Goal: Information Seeking & Learning: Learn about a topic

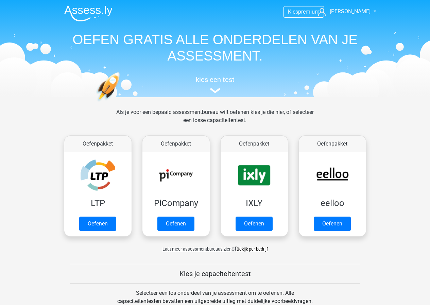
scroll to position [298, 0]
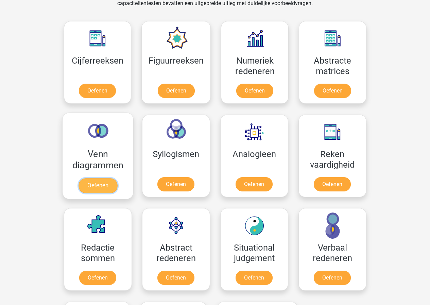
click at [103, 185] on link "Oefenen" at bounding box center [97, 185] width 39 height 15
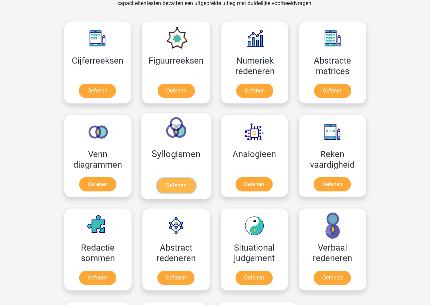
click at [185, 178] on link "Oefenen" at bounding box center [175, 185] width 39 height 15
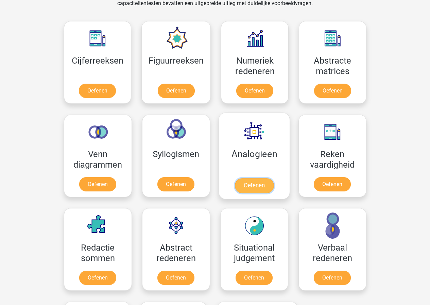
click at [264, 178] on link "Oefenen" at bounding box center [253, 185] width 39 height 15
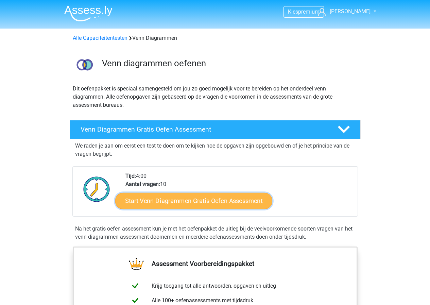
click at [207, 200] on link "Start Venn Diagrammen Gratis Oefen Assessment" at bounding box center [193, 201] width 157 height 16
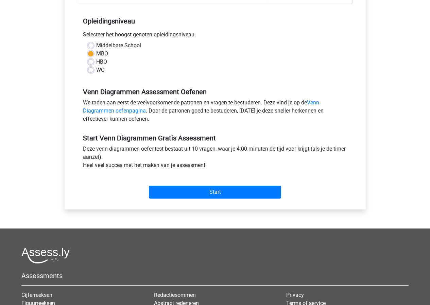
scroll to position [136, 0]
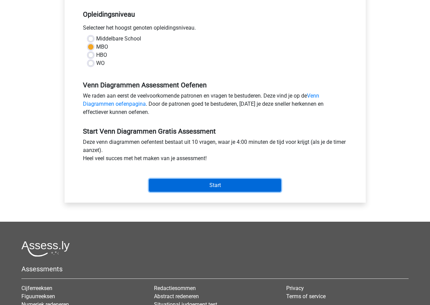
click at [227, 185] on input "Start" at bounding box center [215, 185] width 132 height 13
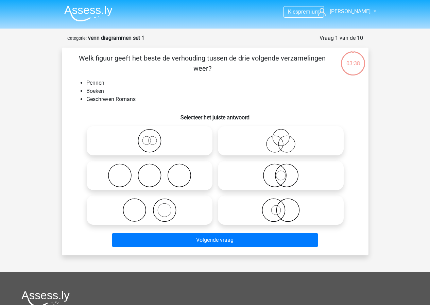
click at [289, 213] on icon at bounding box center [280, 210] width 120 height 24
click at [285, 207] on input "radio" at bounding box center [283, 204] width 4 height 4
radio input "true"
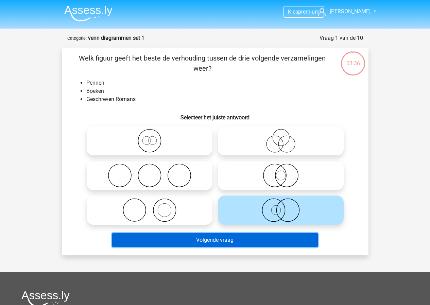
click at [241, 242] on button "Volgende vraag" at bounding box center [214, 240] width 205 height 14
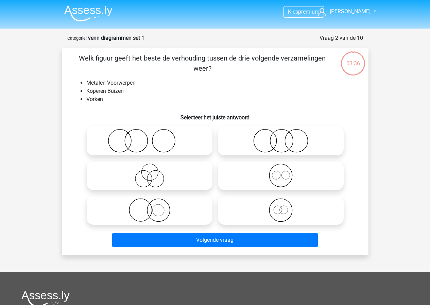
scroll to position [34, 0]
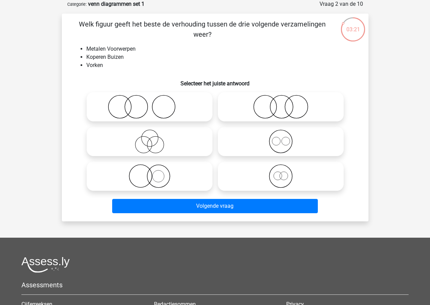
click at [286, 180] on icon at bounding box center [280, 176] width 120 height 24
click at [285, 173] on input "radio" at bounding box center [283, 170] width 4 height 4
radio input "true"
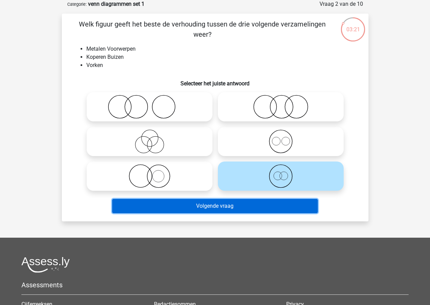
click at [257, 204] on button "Volgende vraag" at bounding box center [214, 206] width 205 height 14
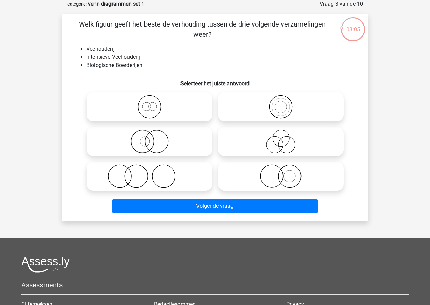
click at [164, 104] on icon at bounding box center [149, 107] width 120 height 24
click at [154, 103] on input "radio" at bounding box center [151, 101] width 4 height 4
radio input "true"
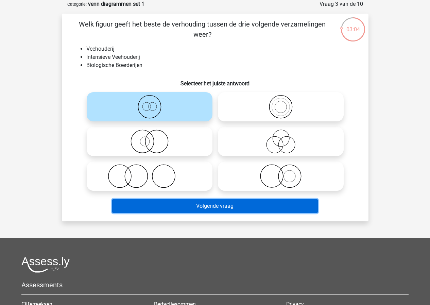
click at [235, 204] on button "Volgende vraag" at bounding box center [214, 206] width 205 height 14
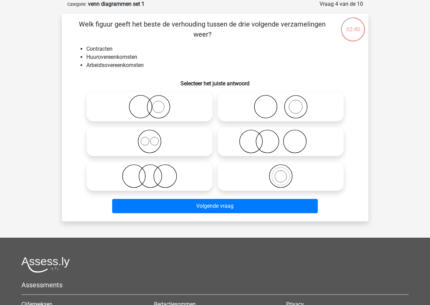
click at [158, 144] on icon at bounding box center [149, 141] width 120 height 24
click at [154, 138] on input "radio" at bounding box center [151, 135] width 4 height 4
radio input "true"
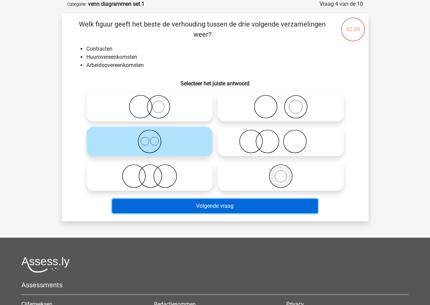
click at [199, 208] on button "Volgende vraag" at bounding box center [214, 206] width 205 height 14
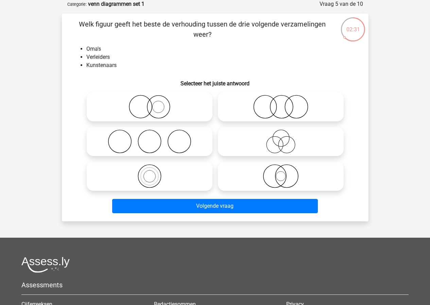
click at [167, 133] on icon at bounding box center [149, 141] width 120 height 24
click at [154, 133] on input "radio" at bounding box center [151, 135] width 4 height 4
radio input "true"
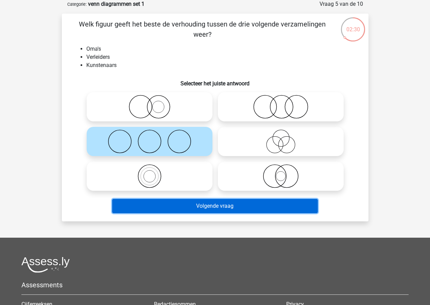
click at [227, 203] on button "Volgende vraag" at bounding box center [214, 206] width 205 height 14
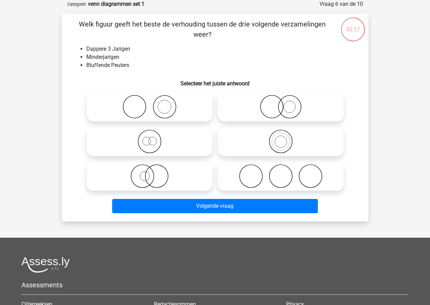
click at [158, 178] on icon at bounding box center [149, 176] width 120 height 24
click at [154, 173] on input "radio" at bounding box center [151, 170] width 4 height 4
radio input "true"
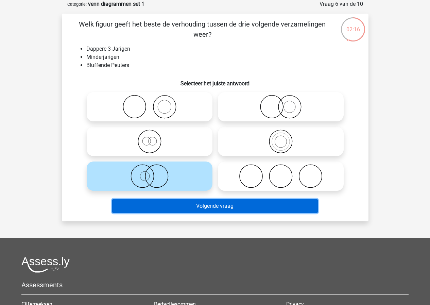
click at [215, 209] on button "Volgende vraag" at bounding box center [214, 206] width 205 height 14
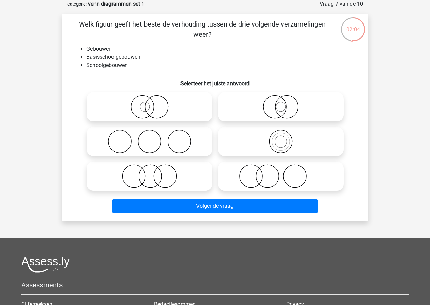
click at [286, 108] on icon at bounding box center [280, 107] width 120 height 24
click at [285, 103] on input "radio" at bounding box center [283, 101] width 4 height 4
radio input "true"
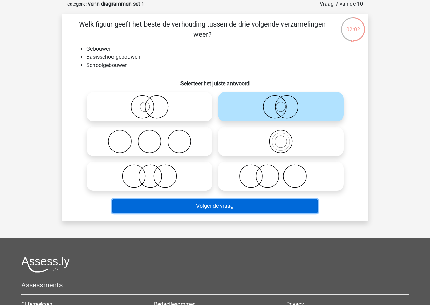
click at [284, 206] on button "Volgende vraag" at bounding box center [214, 206] width 205 height 14
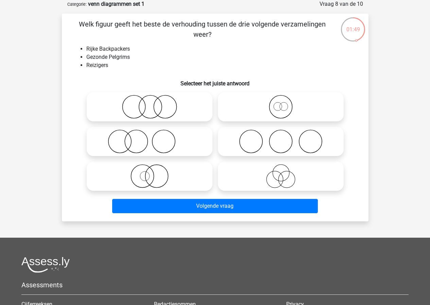
click at [252, 145] on icon at bounding box center [280, 141] width 120 height 24
click at [281, 138] on input "radio" at bounding box center [283, 135] width 4 height 4
radio input "true"
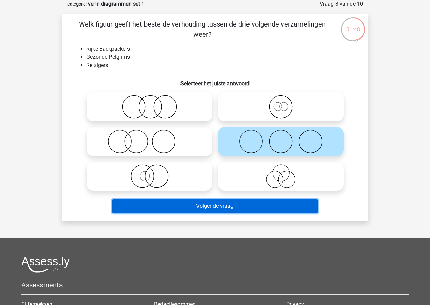
click at [217, 206] on button "Volgende vraag" at bounding box center [214, 206] width 205 height 14
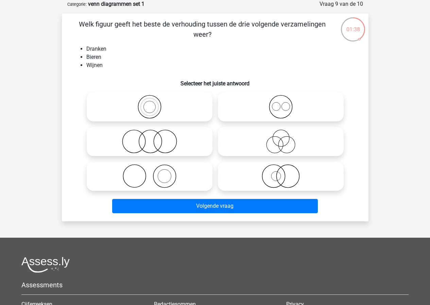
click at [290, 109] on icon at bounding box center [280, 107] width 120 height 24
click at [285, 103] on input "radio" at bounding box center [283, 101] width 4 height 4
radio input "true"
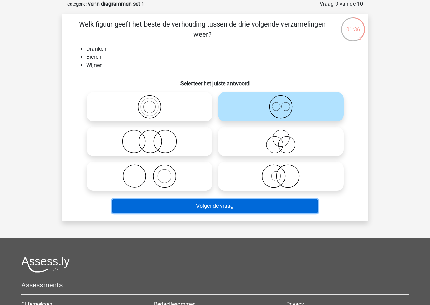
click at [225, 203] on button "Volgende vraag" at bounding box center [214, 206] width 205 height 14
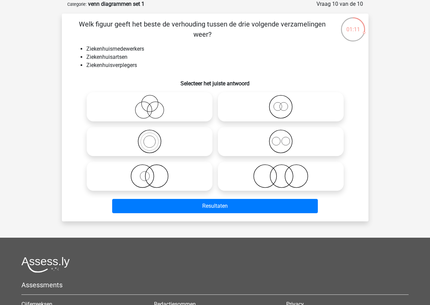
click at [175, 140] on icon at bounding box center [149, 141] width 120 height 24
click at [154, 138] on input "radio" at bounding box center [151, 135] width 4 height 4
radio input "true"
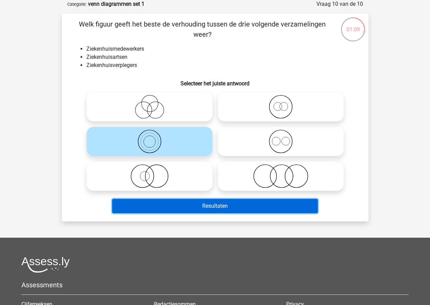
click at [221, 201] on button "Resultaten" at bounding box center [214, 206] width 205 height 14
click at [240, 205] on button "Resultaten" at bounding box center [214, 206] width 205 height 14
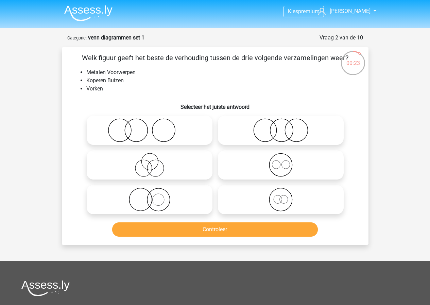
scroll to position [0, 0]
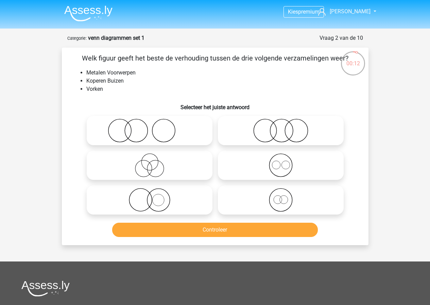
click at [153, 126] on input "radio" at bounding box center [151, 125] width 4 height 4
radio input "true"
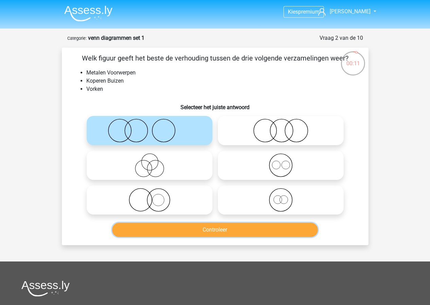
click at [218, 229] on button "Controleer" at bounding box center [214, 229] width 205 height 14
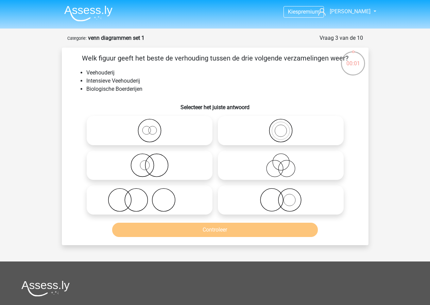
click at [162, 136] on icon at bounding box center [149, 131] width 120 height 24
click at [154, 127] on input "radio" at bounding box center [151, 125] width 4 height 4
radio input "true"
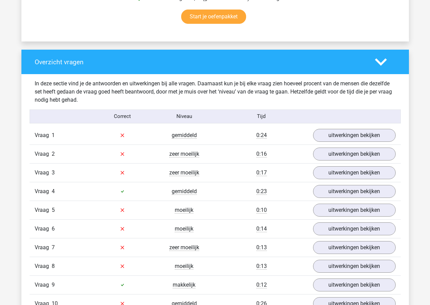
scroll to position [476, 0]
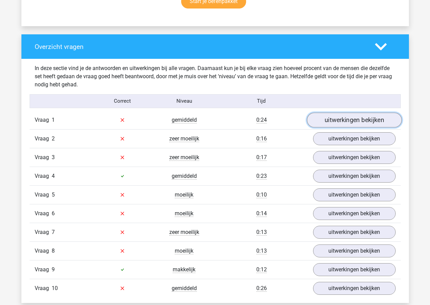
click at [364, 120] on link "uitwerkingen bekijken" at bounding box center [353, 119] width 95 height 15
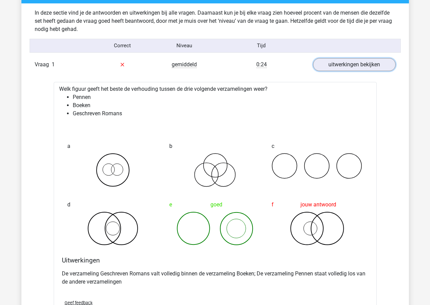
scroll to position [543, 0]
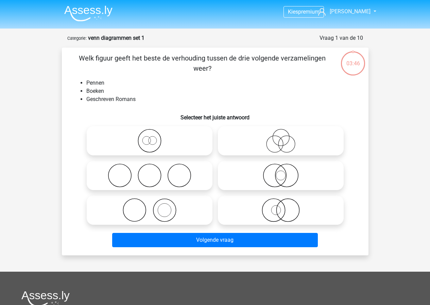
click at [182, 212] on icon at bounding box center [149, 210] width 120 height 24
click at [154, 207] on input "radio" at bounding box center [151, 204] width 4 height 4
radio input "true"
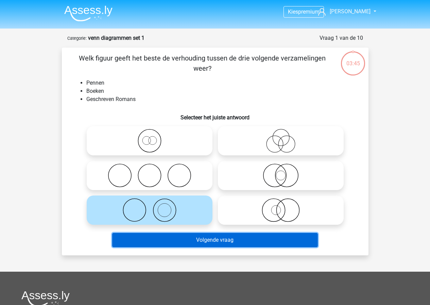
click at [241, 241] on button "Volgende vraag" at bounding box center [214, 240] width 205 height 14
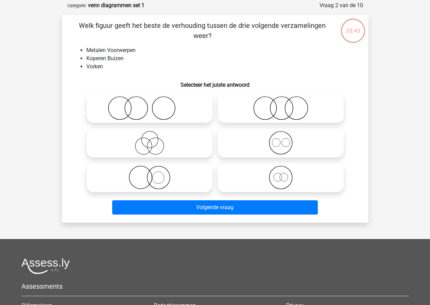
scroll to position [34, 0]
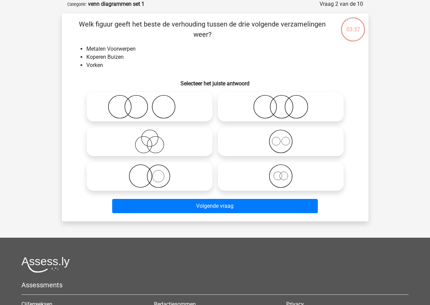
click at [167, 178] on icon at bounding box center [149, 176] width 120 height 24
click at [154, 173] on input "radio" at bounding box center [151, 170] width 4 height 4
radio input "true"
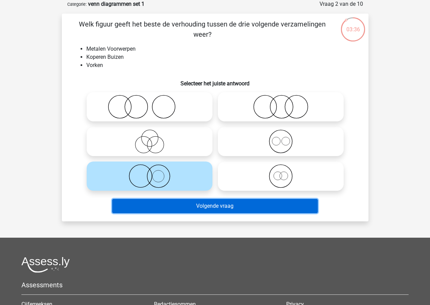
click at [221, 206] on button "Volgende vraag" at bounding box center [214, 206] width 205 height 14
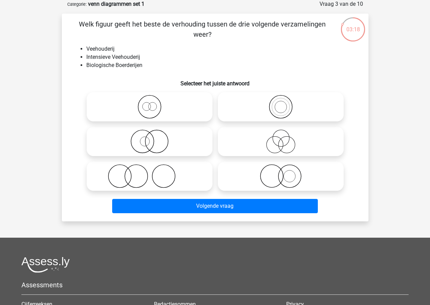
click at [138, 177] on icon at bounding box center [149, 176] width 120 height 24
click at [149, 173] on input "radio" at bounding box center [151, 170] width 4 height 4
radio input "true"
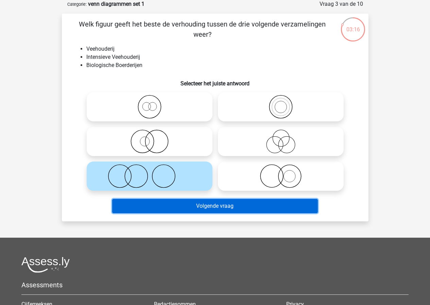
click at [210, 209] on button "Volgende vraag" at bounding box center [214, 206] width 205 height 14
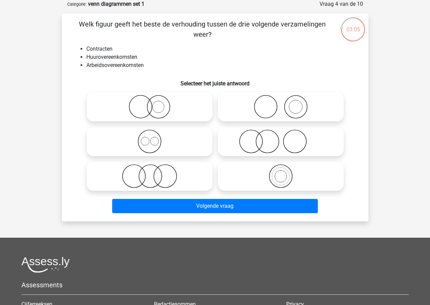
click at [157, 140] on icon at bounding box center [149, 141] width 120 height 24
click at [154, 138] on input "radio" at bounding box center [151, 135] width 4 height 4
radio input "true"
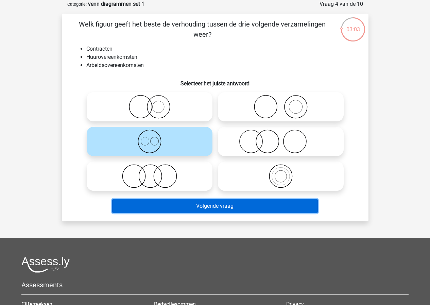
click at [213, 208] on button "Volgende vraag" at bounding box center [214, 206] width 205 height 14
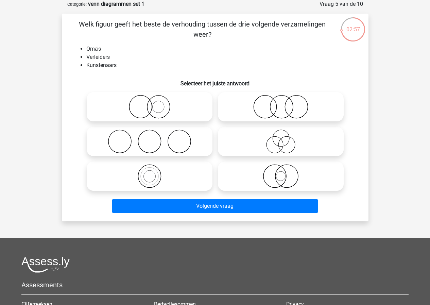
click at [184, 145] on icon at bounding box center [149, 141] width 120 height 24
click at [154, 138] on input "radio" at bounding box center [151, 135] width 4 height 4
radio input "true"
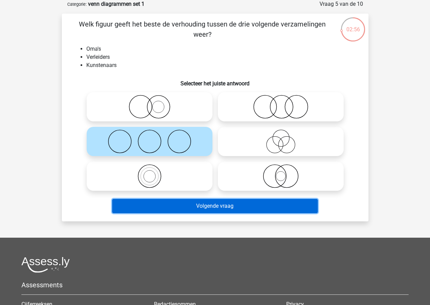
click at [212, 202] on button "Volgende vraag" at bounding box center [214, 206] width 205 height 14
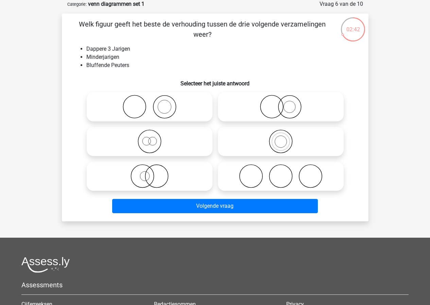
click at [270, 139] on icon at bounding box center [280, 141] width 120 height 24
click at [281, 138] on input "radio" at bounding box center [283, 135] width 4 height 4
radio input "true"
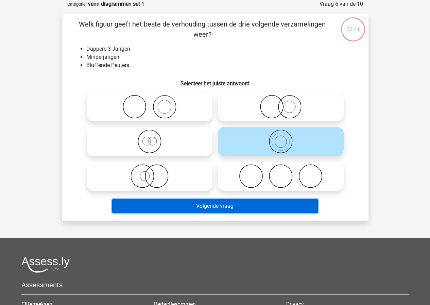
click at [255, 208] on button "Volgende vraag" at bounding box center [214, 206] width 205 height 14
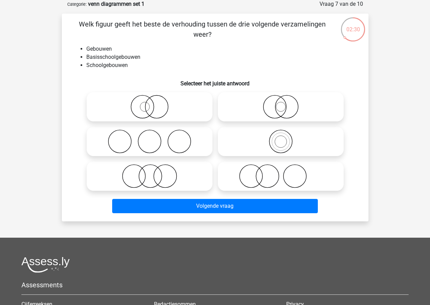
click at [267, 171] on icon at bounding box center [280, 176] width 120 height 24
click at [281, 171] on input "radio" at bounding box center [283, 170] width 4 height 4
radio input "true"
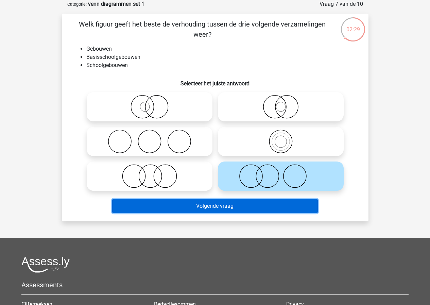
click at [252, 207] on button "Volgende vraag" at bounding box center [214, 206] width 205 height 14
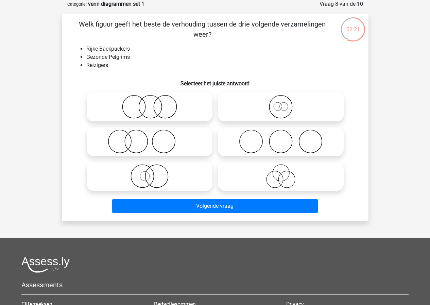
click at [157, 108] on icon at bounding box center [149, 107] width 120 height 24
click at [154, 103] on input "radio" at bounding box center [151, 101] width 4 height 4
radio input "true"
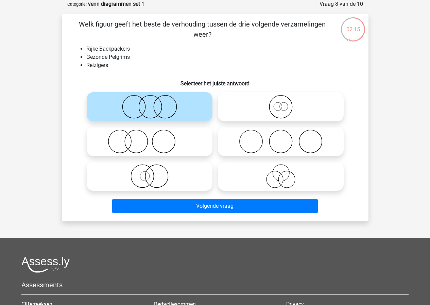
click at [279, 179] on icon at bounding box center [280, 176] width 120 height 24
click at [281, 173] on input "radio" at bounding box center [283, 170] width 4 height 4
radio input "true"
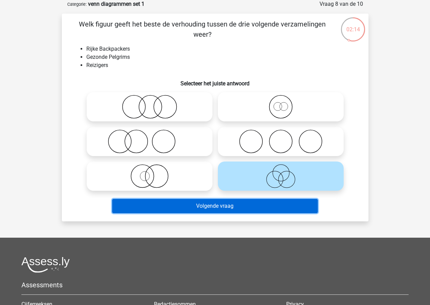
click at [236, 206] on button "Volgende vraag" at bounding box center [214, 206] width 205 height 14
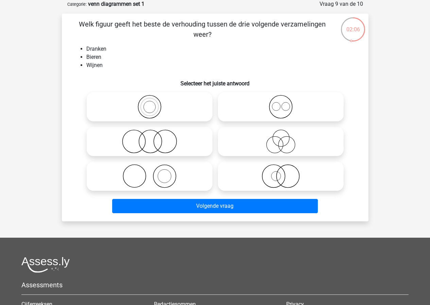
click at [288, 112] on icon at bounding box center [280, 107] width 120 height 24
click at [285, 103] on input "radio" at bounding box center [283, 101] width 4 height 4
radio input "true"
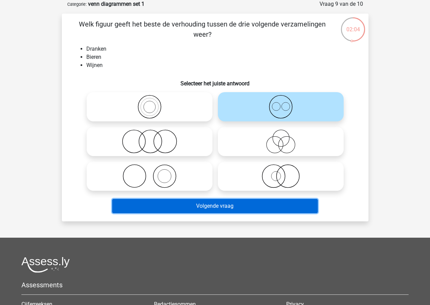
click at [222, 204] on button "Volgende vraag" at bounding box center [214, 206] width 205 height 14
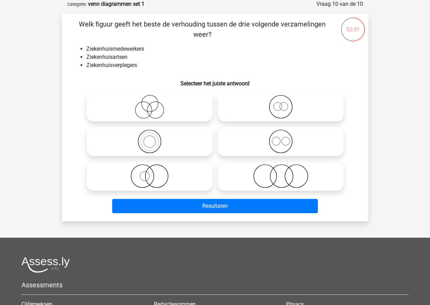
click at [150, 104] on icon at bounding box center [149, 107] width 120 height 24
click at [150, 103] on input "radio" at bounding box center [151, 101] width 4 height 4
radio input "true"
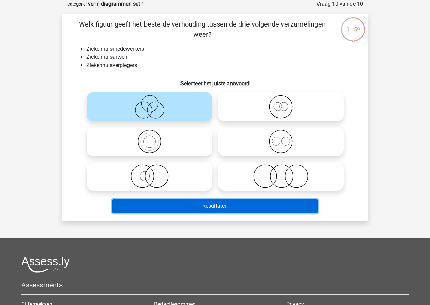
click at [214, 209] on button "Resultaten" at bounding box center [214, 206] width 205 height 14
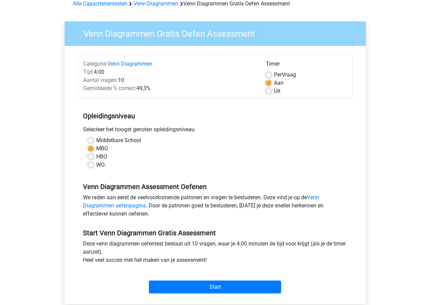
scroll to position [34, 0]
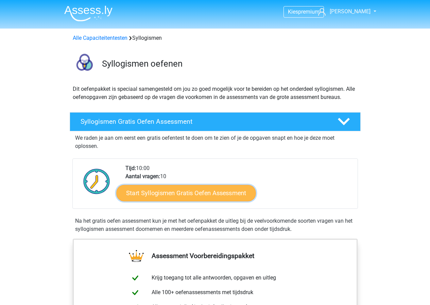
click at [201, 190] on link "Start Syllogismen Gratis Oefen Assessment" at bounding box center [186, 192] width 140 height 16
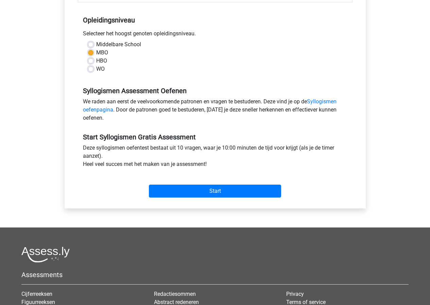
scroll to position [170, 0]
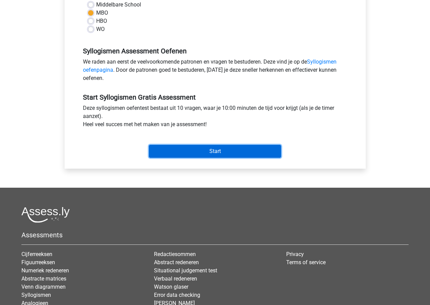
click at [231, 151] on input "Start" at bounding box center [215, 151] width 132 height 13
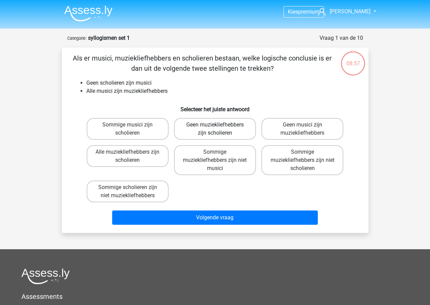
click at [213, 130] on label "Geen muziekliefhebbers zijn scholieren" at bounding box center [215, 129] width 82 height 22
click at [215, 129] on input "Geen muziekliefhebbers zijn scholieren" at bounding box center [217, 127] width 4 height 4
radio input "true"
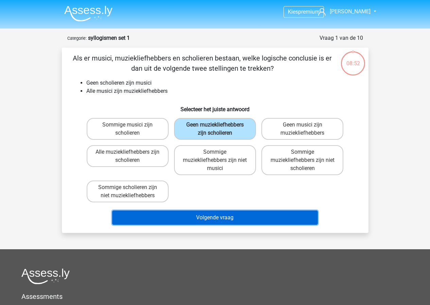
click at [207, 216] on button "Volgende vraag" at bounding box center [214, 217] width 205 height 14
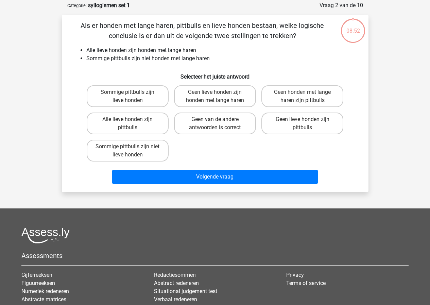
scroll to position [34, 0]
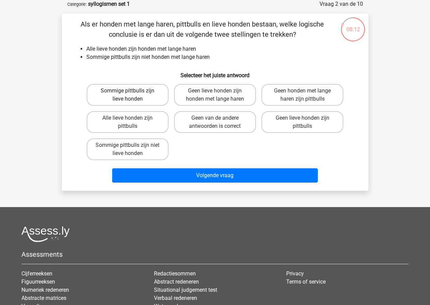
click at [137, 93] on label "Sommige pittbulls zijn lieve honden" at bounding box center [128, 95] width 82 height 22
click at [132, 93] on input "Sommige pittbulls zijn lieve honden" at bounding box center [129, 93] width 4 height 4
radio input "true"
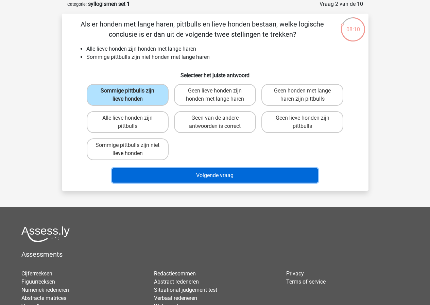
click at [231, 176] on button "Volgende vraag" at bounding box center [214, 175] width 205 height 14
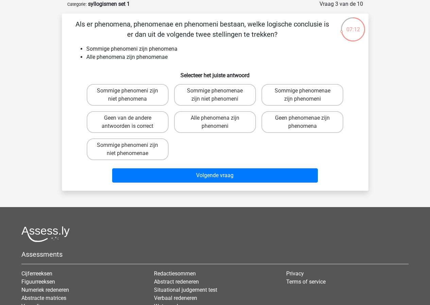
click at [131, 145] on input "Sommige phenomeni zijn niet phenomenae" at bounding box center [129, 147] width 4 height 4
radio input "true"
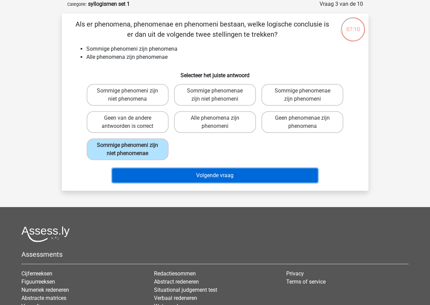
click at [211, 179] on button "Volgende vraag" at bounding box center [214, 175] width 205 height 14
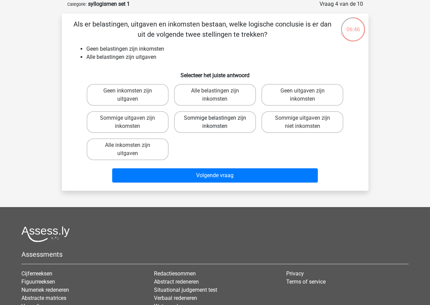
click at [227, 123] on label "Sommige belastingen zijn inkomsten" at bounding box center [215, 122] width 82 height 22
click at [219, 122] on input "Sommige belastingen zijn inkomsten" at bounding box center [217, 120] width 4 height 4
radio input "true"
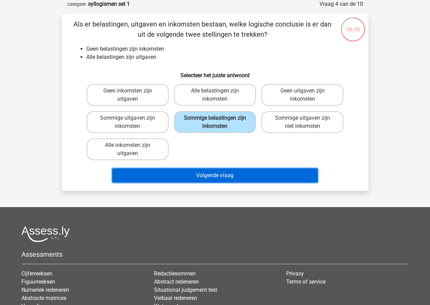
click at [238, 173] on button "Volgende vraag" at bounding box center [214, 175] width 205 height 14
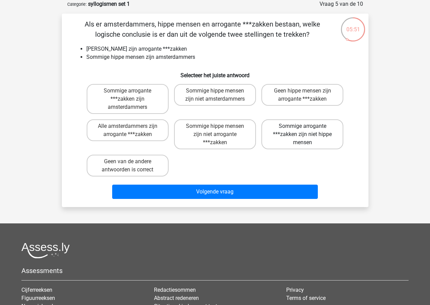
click at [293, 134] on label "Sommige arrogante ***zakken zijn niet hippe mensen" at bounding box center [302, 134] width 82 height 30
click at [302, 130] on input "Sommige arrogante ***zakken zijn niet hippe mensen" at bounding box center [304, 128] width 4 height 4
radio input "true"
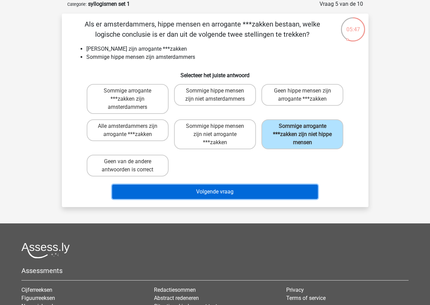
click at [233, 190] on button "Volgende vraag" at bounding box center [214, 191] width 205 height 14
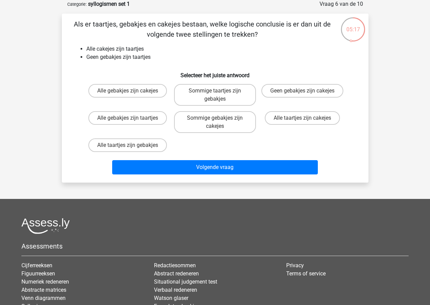
click at [306, 120] on input "Alle taartjes zijn cakejes" at bounding box center [304, 120] width 4 height 4
radio input "true"
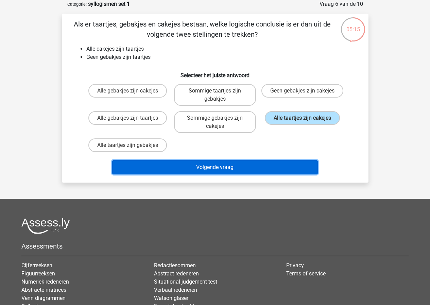
click at [258, 169] on button "Volgende vraag" at bounding box center [214, 167] width 205 height 14
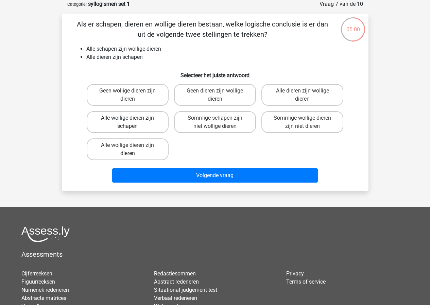
click at [141, 124] on label "Alle wollige dieren zijn schapen" at bounding box center [128, 122] width 82 height 22
click at [132, 122] on input "Alle wollige dieren zijn schapen" at bounding box center [129, 120] width 4 height 4
radio input "true"
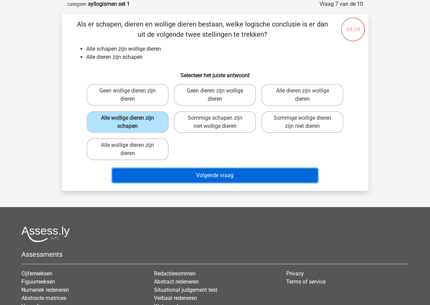
click at [222, 177] on button "Volgende vraag" at bounding box center [214, 175] width 205 height 14
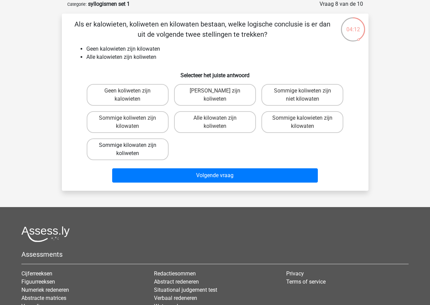
drag, startPoint x: 119, startPoint y: 156, endPoint x: 115, endPoint y: 155, distance: 4.1
click at [118, 156] on label "Sommige kilowaten zijn koliweten" at bounding box center [128, 149] width 82 height 22
click at [127, 149] on input "Sommige kilowaten zijn koliweten" at bounding box center [129, 147] width 4 height 4
radio input "true"
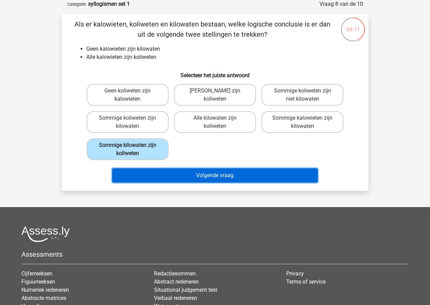
click at [213, 171] on button "Volgende vraag" at bounding box center [214, 175] width 205 height 14
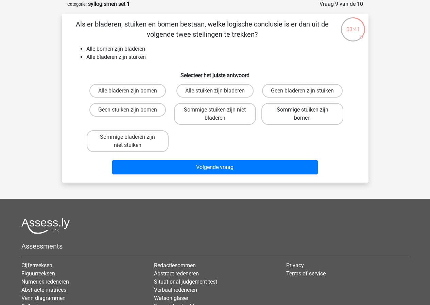
click at [294, 111] on label "Sommige stuiken zijn bomen" at bounding box center [302, 114] width 82 height 22
click at [302, 111] on input "Sommige stuiken zijn bomen" at bounding box center [304, 112] width 4 height 4
radio input "true"
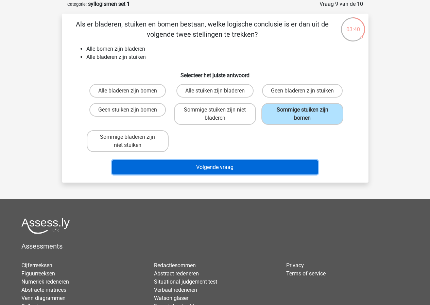
click at [226, 167] on button "Volgende vraag" at bounding box center [214, 167] width 205 height 14
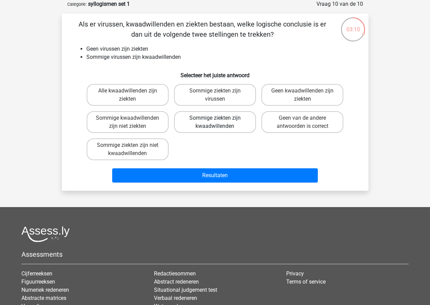
click at [197, 122] on label "Sommige ziekten zijn kwaadwillenden" at bounding box center [215, 122] width 82 height 22
click at [215, 122] on input "Sommige ziekten zijn kwaadwillenden" at bounding box center [217, 120] width 4 height 4
radio input "true"
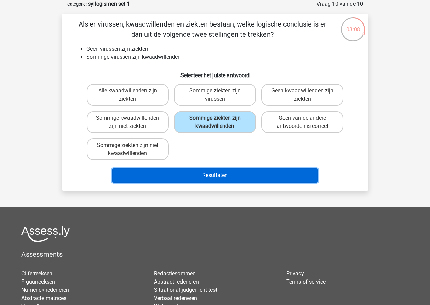
click at [235, 177] on button "Resultaten" at bounding box center [214, 175] width 205 height 14
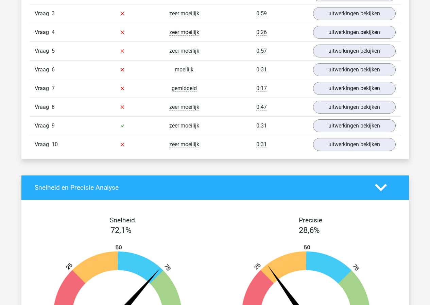
scroll to position [611, 0]
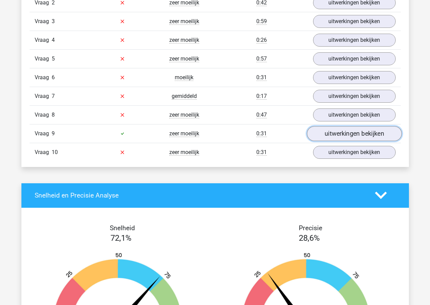
click at [343, 133] on link "uitwerkingen bekijken" at bounding box center [353, 133] width 95 height 15
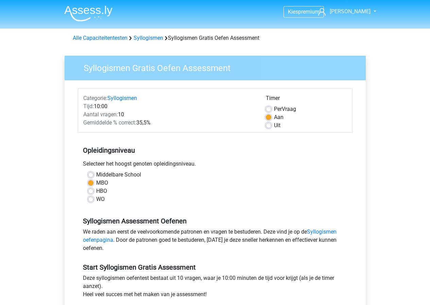
scroll to position [170, 0]
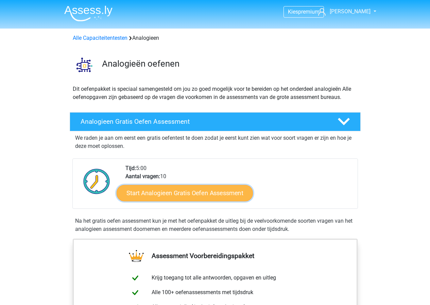
click at [223, 192] on link "Start Analogieen Gratis Oefen Assessment" at bounding box center [184, 192] width 136 height 16
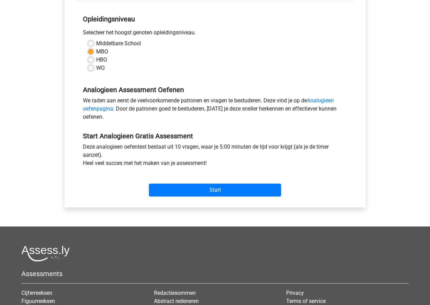
scroll to position [170, 0]
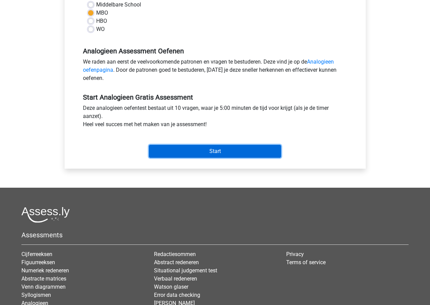
click at [243, 150] on input "Start" at bounding box center [215, 151] width 132 height 13
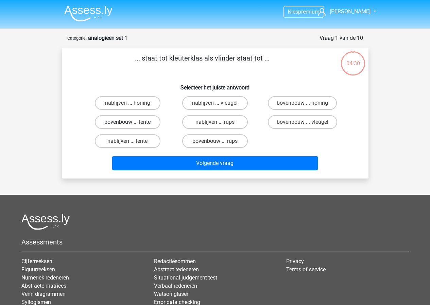
click at [146, 122] on label "bovenbouw ... lente" at bounding box center [128, 122] width 66 height 14
click at [132, 122] on input "bovenbouw ... lente" at bounding box center [129, 124] width 4 height 4
radio input "true"
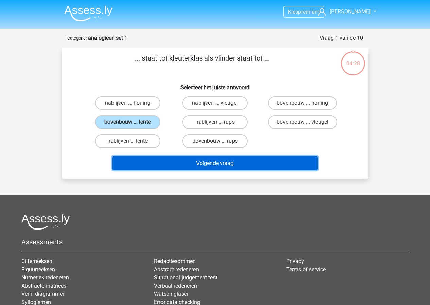
click at [232, 166] on button "Volgende vraag" at bounding box center [214, 163] width 205 height 14
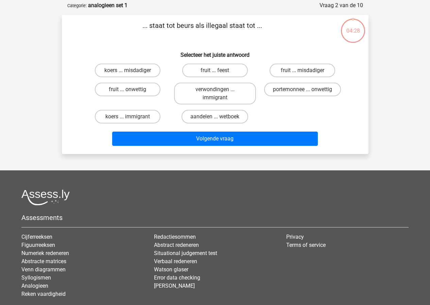
scroll to position [34, 0]
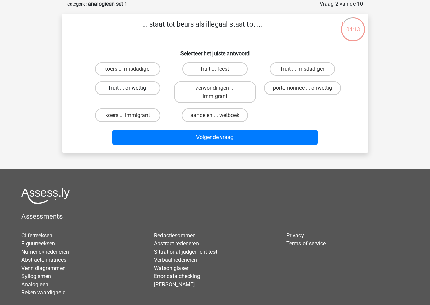
click at [139, 90] on label "fruit ... onwettig" at bounding box center [128, 88] width 66 height 14
click at [132, 90] on input "fruit ... onwettig" at bounding box center [129, 90] width 4 height 4
radio input "true"
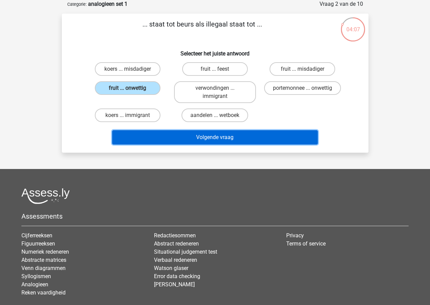
click at [224, 136] on button "Volgende vraag" at bounding box center [214, 137] width 205 height 14
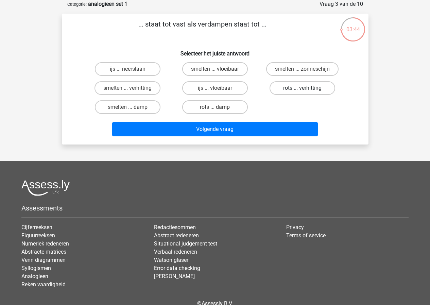
click at [303, 86] on label "rots ... verhitting" at bounding box center [302, 88] width 66 height 14
click at [303, 88] on input "rots ... verhitting" at bounding box center [304, 90] width 4 height 4
radio input "true"
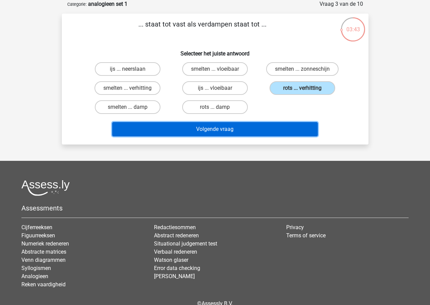
click at [266, 125] on button "Volgende vraag" at bounding box center [214, 129] width 205 height 14
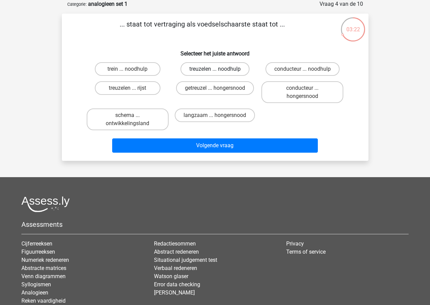
click at [226, 69] on label "treuzelen ... noodhulp" at bounding box center [214, 69] width 69 height 14
click at [219, 69] on input "treuzelen ... noodhulp" at bounding box center [217, 71] width 4 height 4
radio input "true"
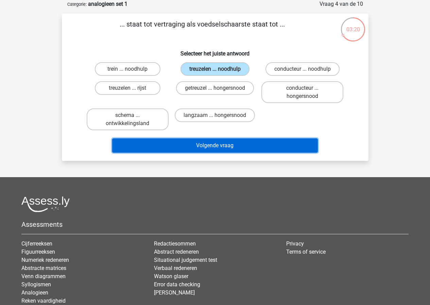
click at [232, 144] on button "Volgende vraag" at bounding box center [214, 145] width 205 height 14
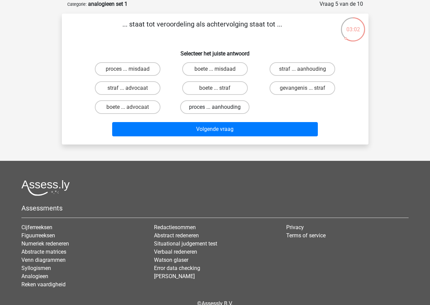
click at [226, 109] on label "proces ... aanhouding" at bounding box center [214, 107] width 69 height 14
click at [219, 109] on input "proces ... aanhouding" at bounding box center [217, 109] width 4 height 4
radio input "true"
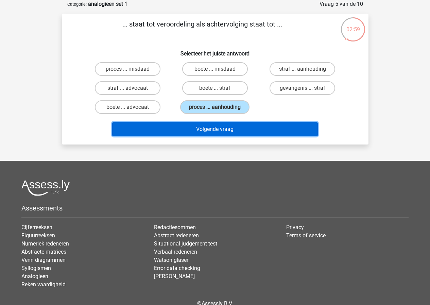
click at [228, 127] on button "Volgende vraag" at bounding box center [214, 129] width 205 height 14
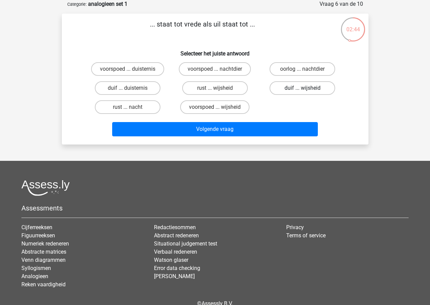
click at [307, 91] on label "duif ... wijsheid" at bounding box center [302, 88] width 66 height 14
click at [307, 91] on input "duif ... wijsheid" at bounding box center [304, 90] width 4 height 4
radio input "true"
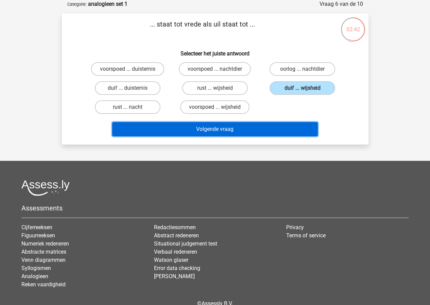
click at [254, 127] on button "Volgende vraag" at bounding box center [214, 129] width 205 height 14
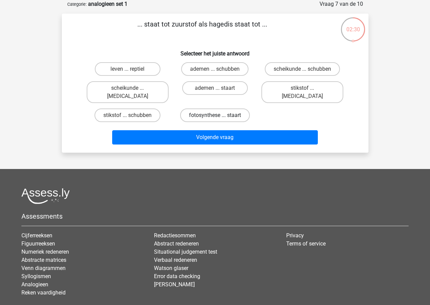
click at [223, 108] on label "fotosynthese ... staart" at bounding box center [215, 115] width 70 height 14
click at [219, 115] on input "fotosynthese ... staart" at bounding box center [217, 117] width 4 height 4
radio input "true"
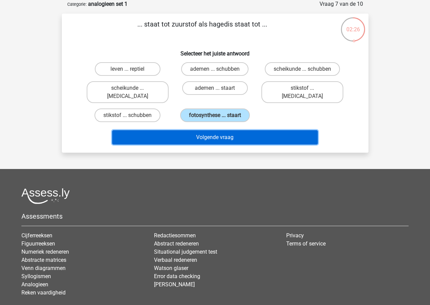
click at [231, 134] on button "Volgende vraag" at bounding box center [214, 137] width 205 height 14
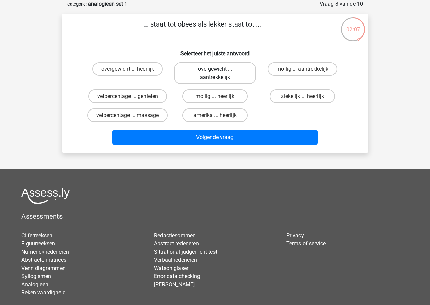
click at [224, 78] on label "overgewicht ... aantrekkelijk" at bounding box center [215, 73] width 82 height 22
click at [219, 73] on input "overgewicht ... aantrekkelijk" at bounding box center [217, 71] width 4 height 4
radio input "true"
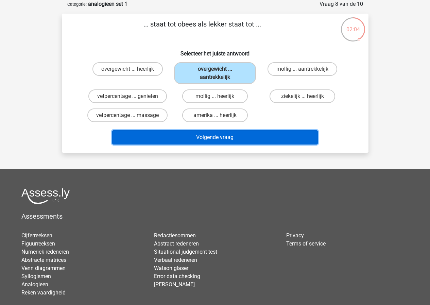
click at [225, 135] on button "Volgende vraag" at bounding box center [214, 137] width 205 height 14
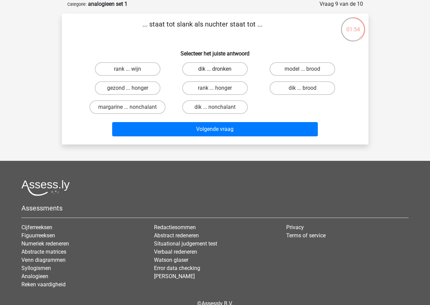
click at [226, 71] on label "dik ... dronken" at bounding box center [215, 69] width 66 height 14
click at [219, 71] on input "dik ... dronken" at bounding box center [217, 71] width 4 height 4
radio input "true"
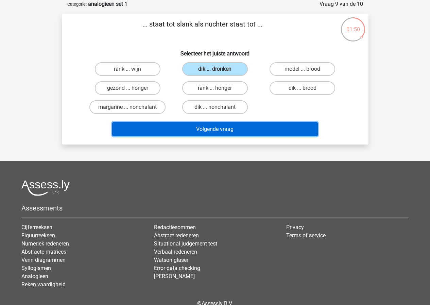
click at [222, 132] on button "Volgende vraag" at bounding box center [214, 129] width 205 height 14
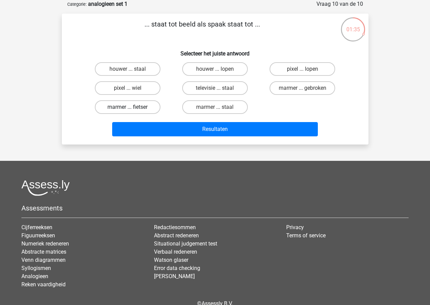
click at [148, 109] on label "marmer ... fietser" at bounding box center [128, 107] width 66 height 14
click at [132, 109] on input "marmer ... fietser" at bounding box center [129, 109] width 4 height 4
radio input "true"
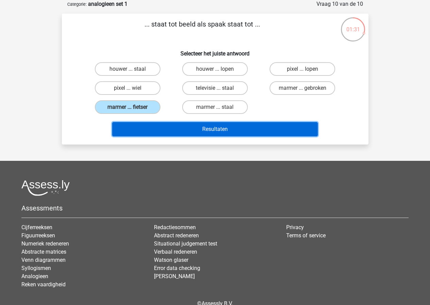
click at [217, 127] on button "Resultaten" at bounding box center [214, 129] width 205 height 14
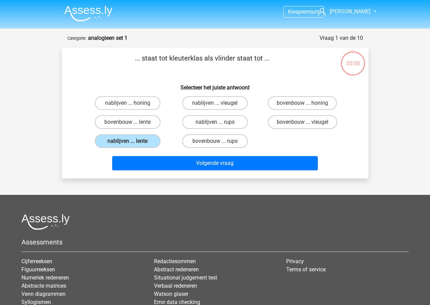
scroll to position [34, 0]
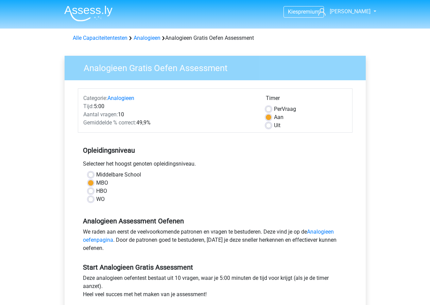
scroll to position [170, 0]
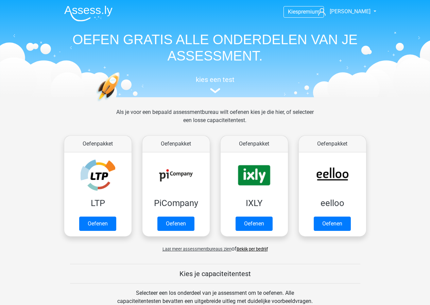
scroll to position [298, 0]
